Goal: Find specific page/section: Find specific page/section

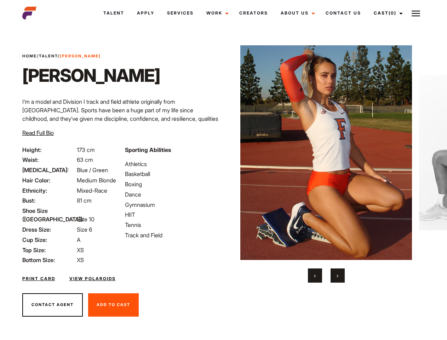
click at [386, 13] on link "Cast (0)" at bounding box center [387, 13] width 40 height 19
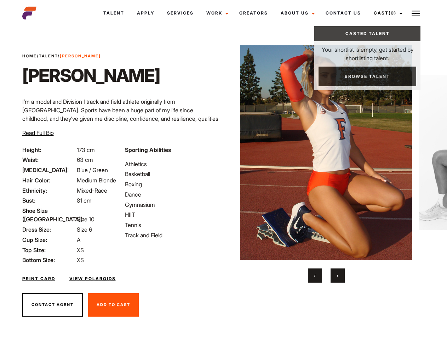
click at [416, 13] on img at bounding box center [415, 13] width 8 height 8
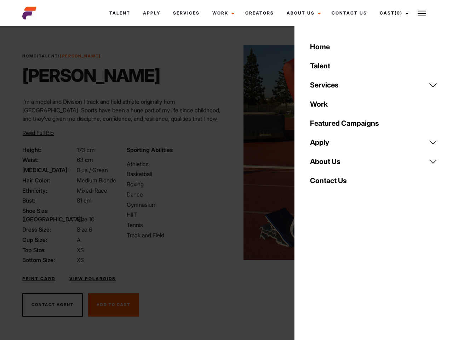
click at [326, 164] on img at bounding box center [329, 152] width 172 height 214
click at [223, 152] on div "Sporting Abilities Athletics Basketball Boxing Dance Gymnasium HIIT Tennis Trac…" at bounding box center [174, 204] width 104 height 119
click at [315, 275] on div "Home Talent Services Talent Casting Photography Videography Creative Hair and M…" at bounding box center [373, 170] width 158 height 340
click at [337, 275] on div "Home Talent Services Talent Casting Photography Videography Creative Hair and M…" at bounding box center [373, 170] width 158 height 340
